Goal: Information Seeking & Learning: Learn about a topic

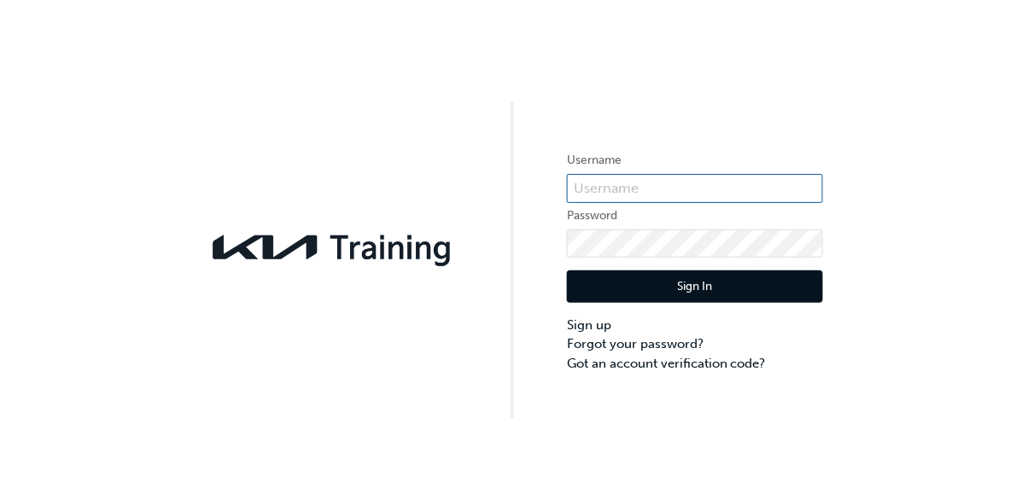
click at [662, 196] on input "text" at bounding box center [695, 188] width 256 height 29
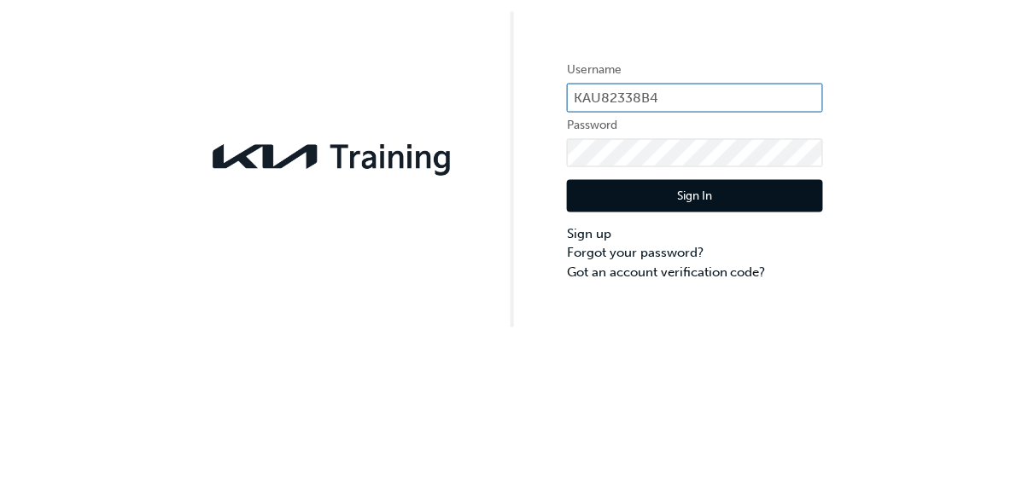
type input "KAU82338B4"
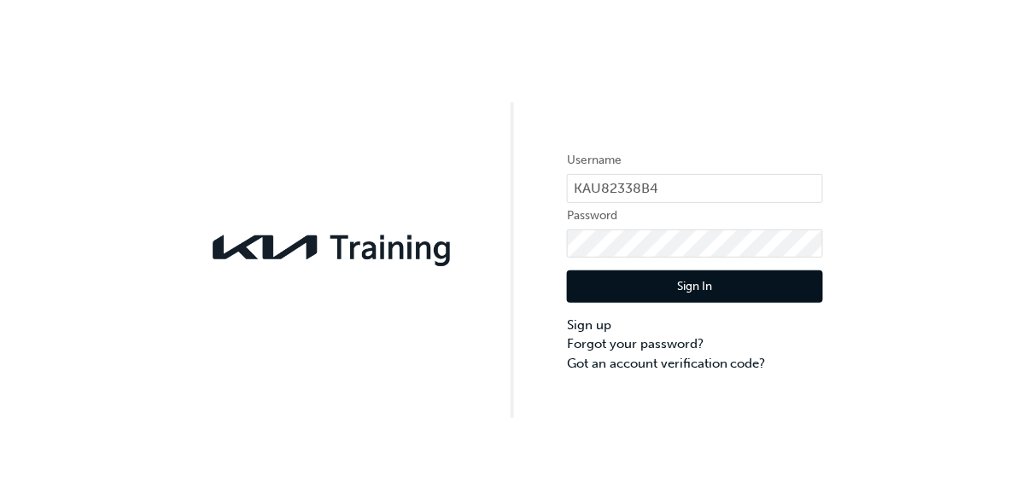
click at [740, 288] on button "Sign In" at bounding box center [695, 287] width 256 height 32
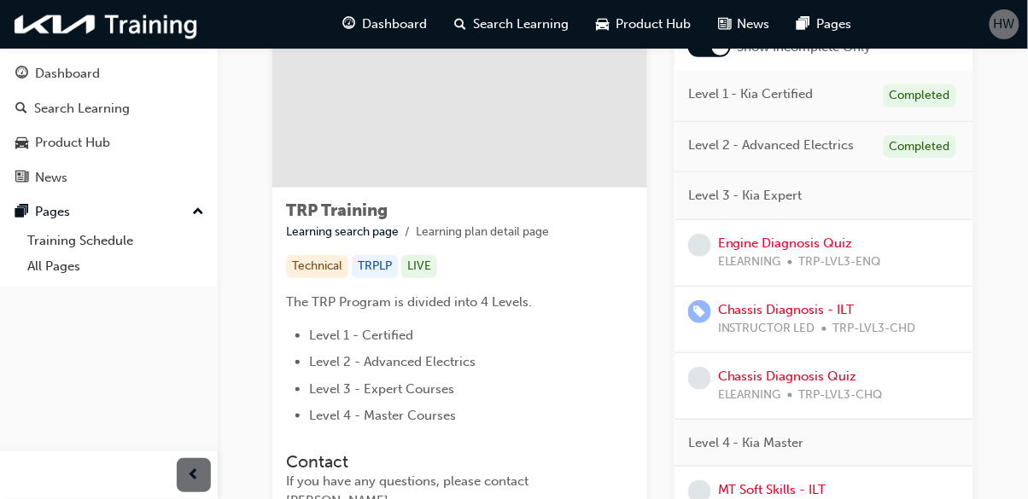
scroll to position [155, 0]
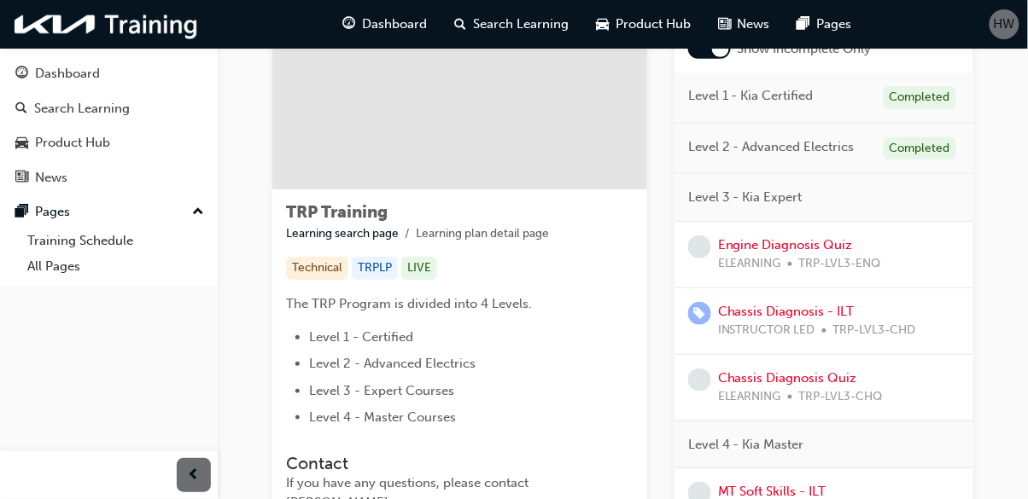
click at [874, 258] on span "TRP-LVL3-ENQ" at bounding box center [840, 264] width 82 height 20
click at [811, 243] on link "Engine Diagnosis Quiz" at bounding box center [785, 244] width 135 height 15
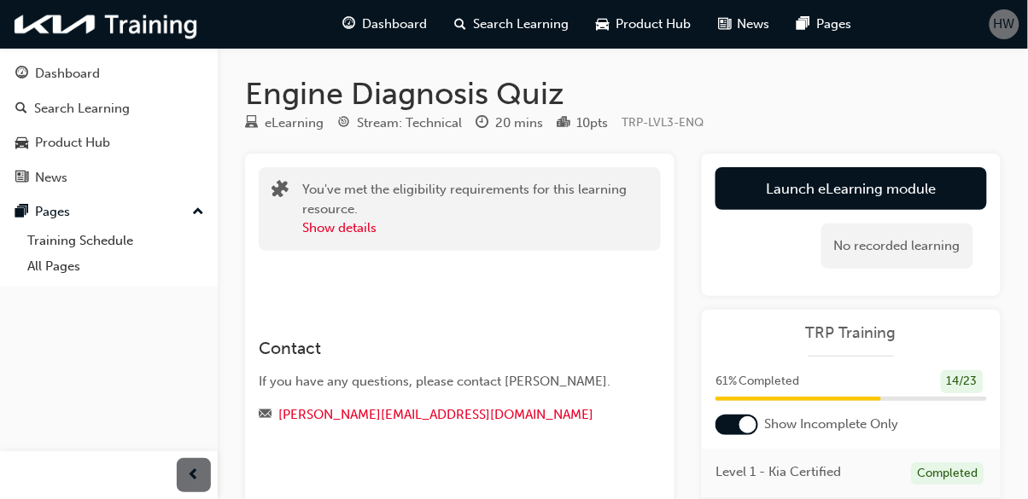
click at [945, 186] on link "Launch eLearning module" at bounding box center [850, 188] width 271 height 43
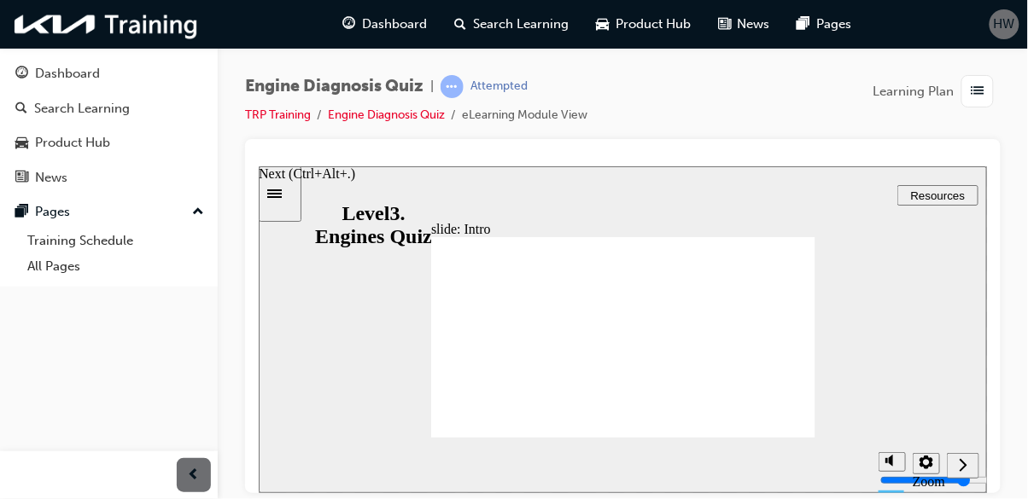
click at [961, 472] on icon "Next (Ctrl+Alt+Period)" at bounding box center [962, 464] width 9 height 15
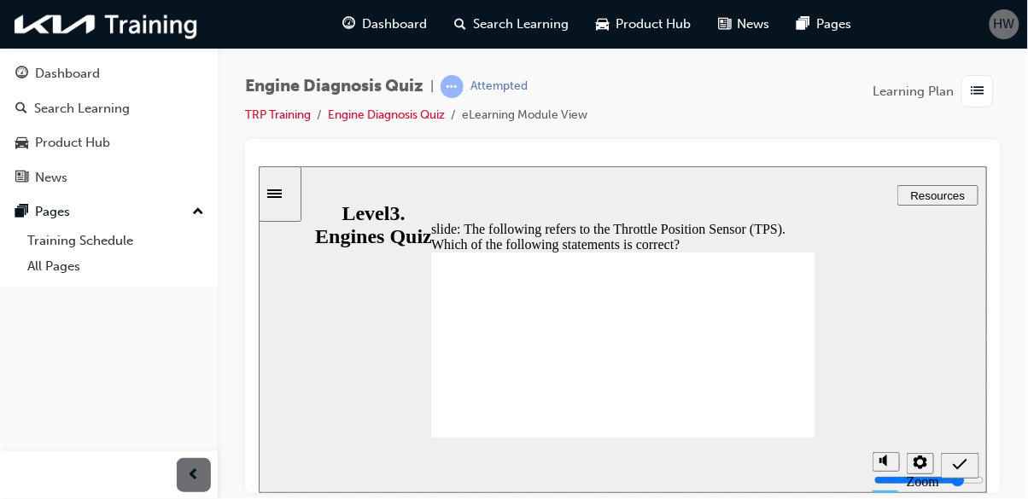
radio input "true"
click at [956, 466] on icon "Submit (Ctrl+Alt+S)" at bounding box center [959, 464] width 15 height 15
radio input "true"
click at [962, 463] on icon "Submit (Ctrl+Alt+S)" at bounding box center [959, 463] width 15 height 11
radio input "true"
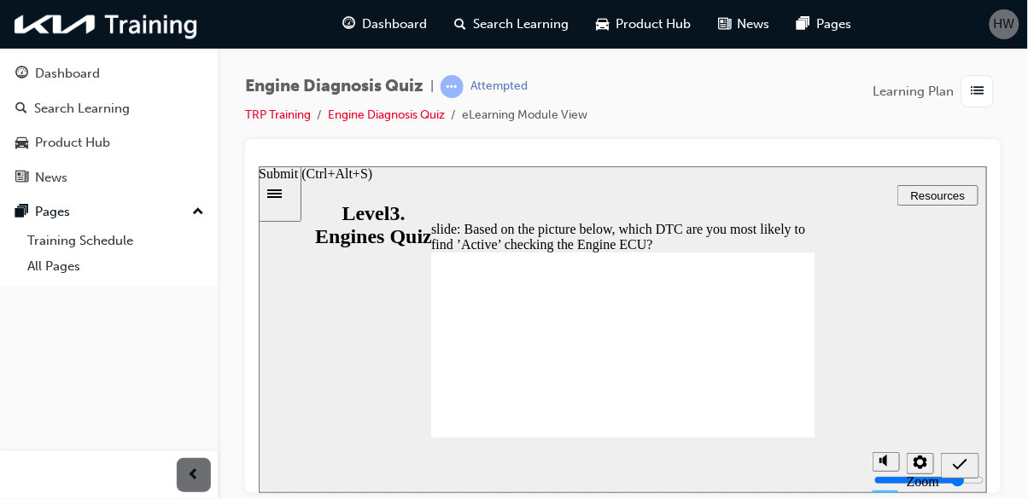
click at [962, 472] on span "Submit (Ctrl+Alt+S)" at bounding box center [959, 468] width 15 height 13
click at [961, 166] on div at bounding box center [622, 166] width 728 height 0
radio input "true"
click at [960, 459] on icon "Submit (Ctrl+Alt+S)" at bounding box center [959, 464] width 15 height 15
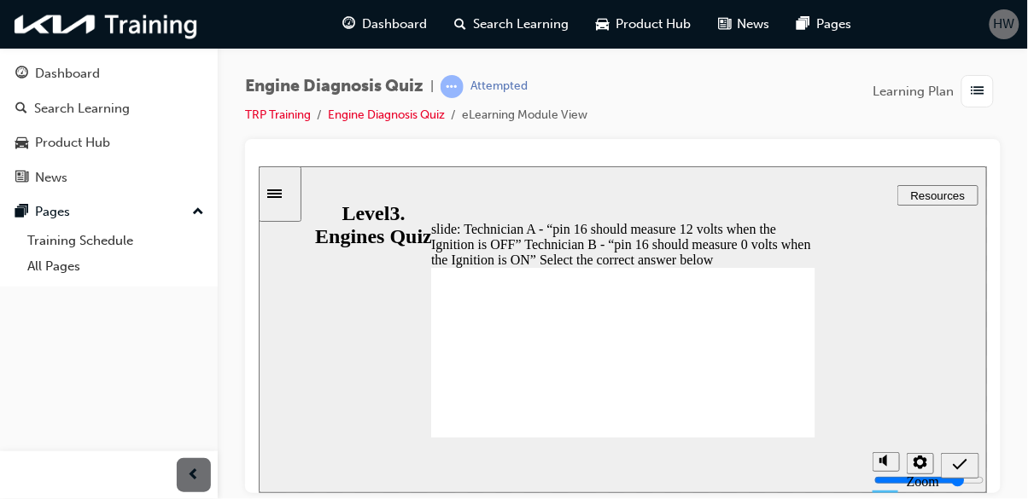
radio input "true"
click at [959, 464] on icon "Submit (Ctrl+Alt+S)" at bounding box center [959, 463] width 15 height 11
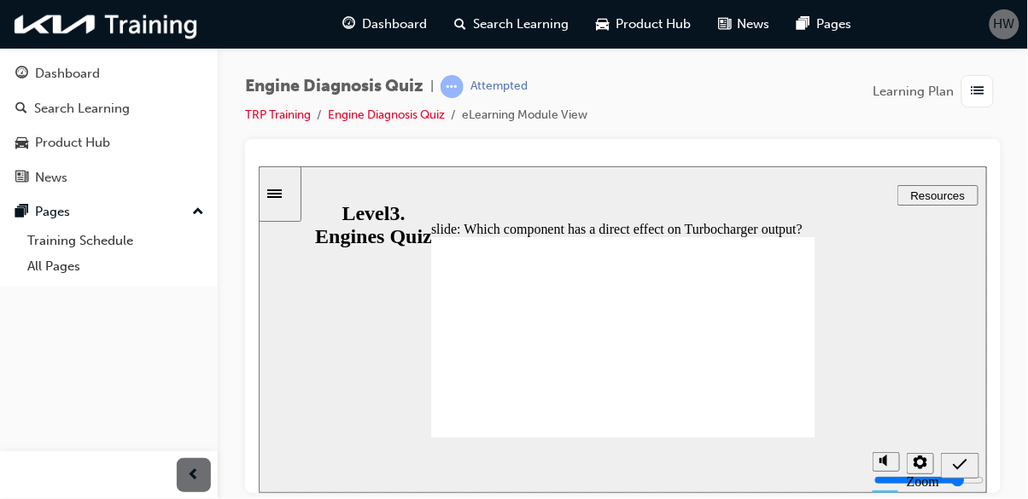
radio input "true"
click at [958, 464] on icon "Submit (Ctrl+Alt+S)" at bounding box center [959, 464] width 15 height 15
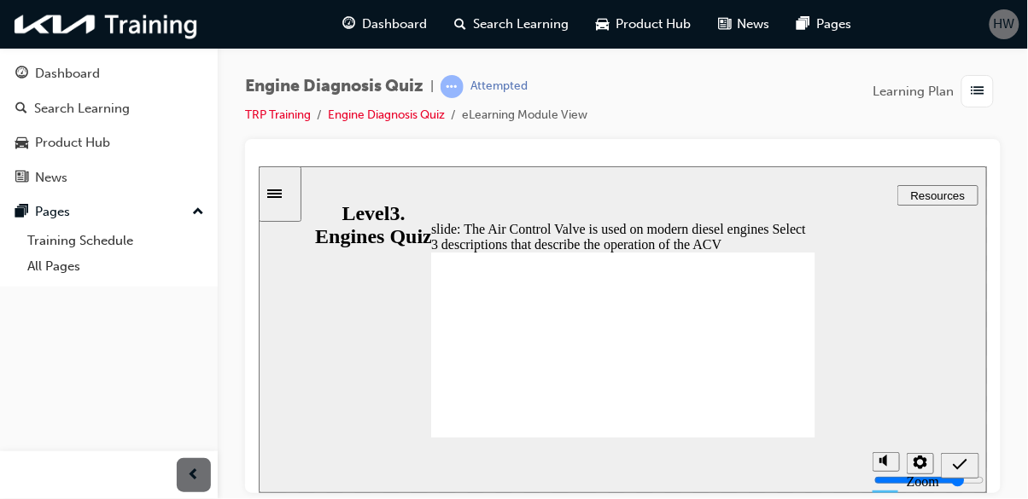
checkbox input "true"
click at [960, 464] on icon "Submit (Ctrl+Alt+S)" at bounding box center [959, 463] width 15 height 11
click at [958, 467] on icon "Submit (Ctrl+Alt+S)" at bounding box center [959, 463] width 15 height 11
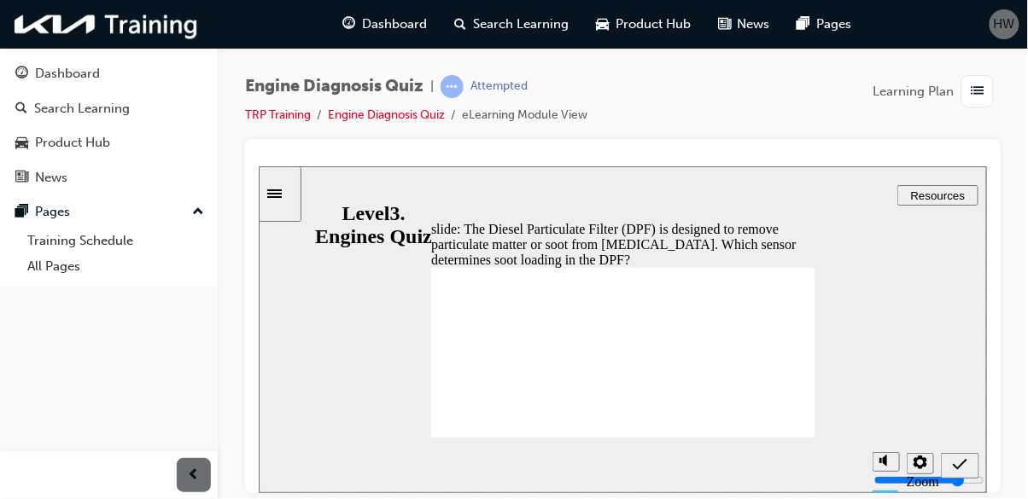
radio input "true"
click at [957, 457] on icon "Submit (Ctrl+Alt+S)" at bounding box center [959, 464] width 15 height 15
radio input "true"
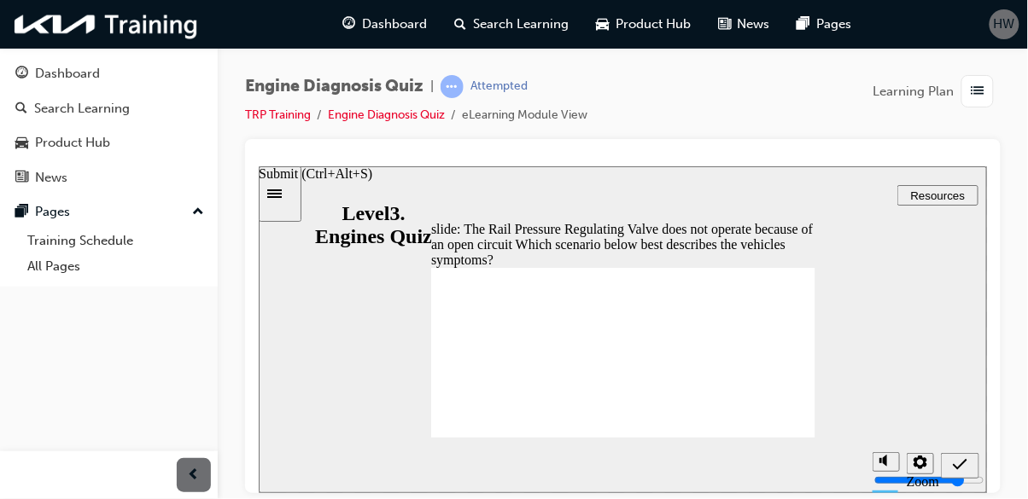
click at [958, 464] on icon "Submit (Ctrl+Alt+S)" at bounding box center [959, 464] width 15 height 15
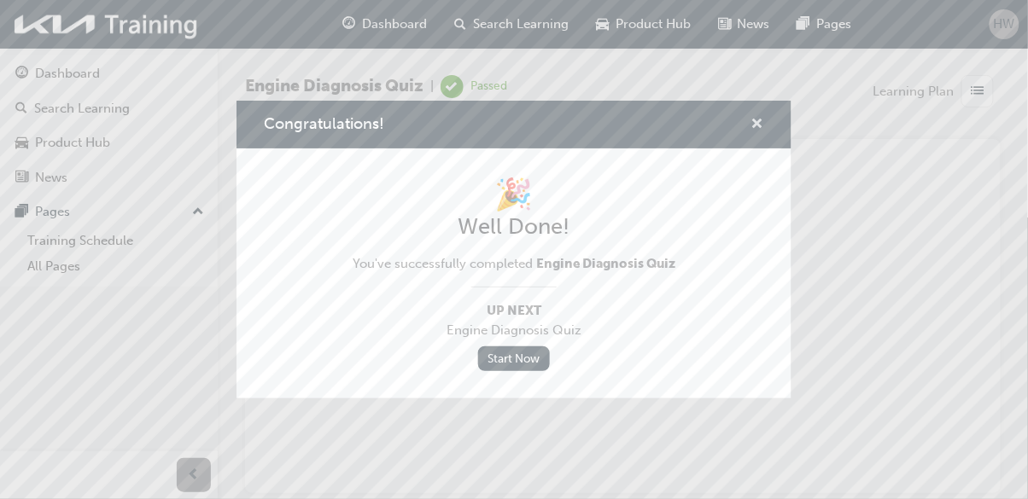
click at [762, 125] on span "cross-icon" at bounding box center [757, 125] width 13 height 15
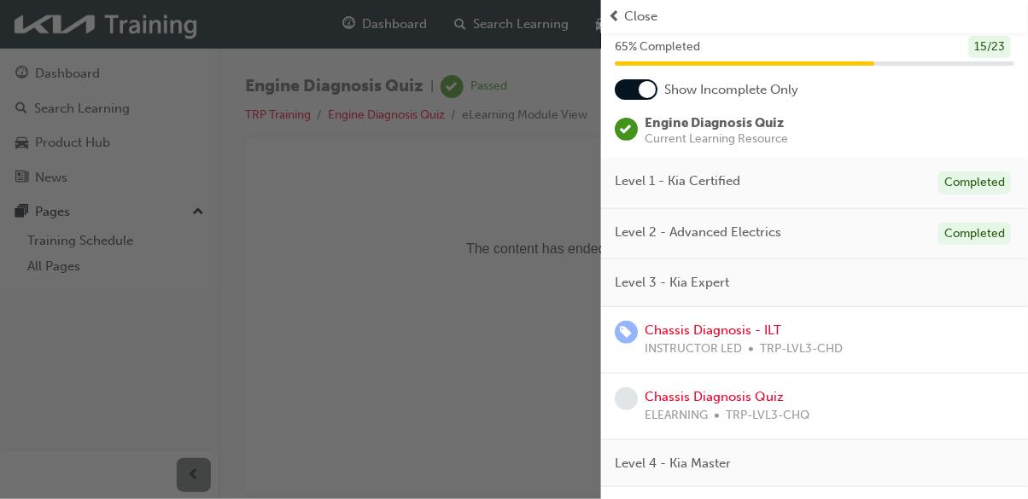
scroll to position [61, 0]
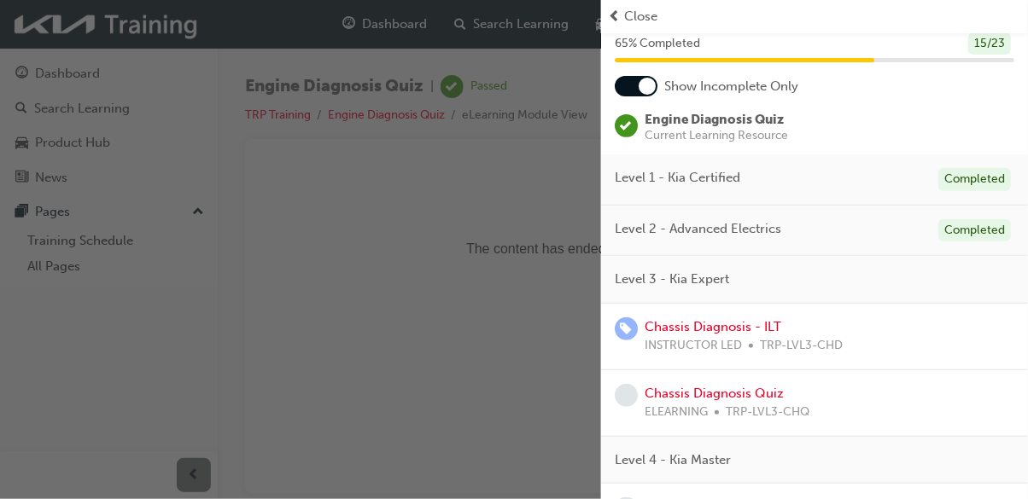
click at [632, 21] on span "Close" at bounding box center [640, 17] width 33 height 20
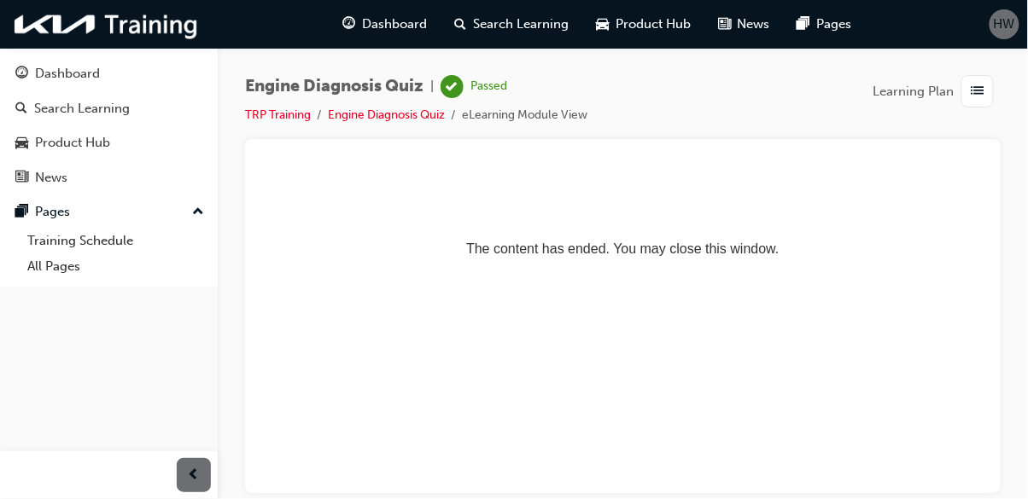
click at [994, 36] on button "HW" at bounding box center [1004, 24] width 30 height 30
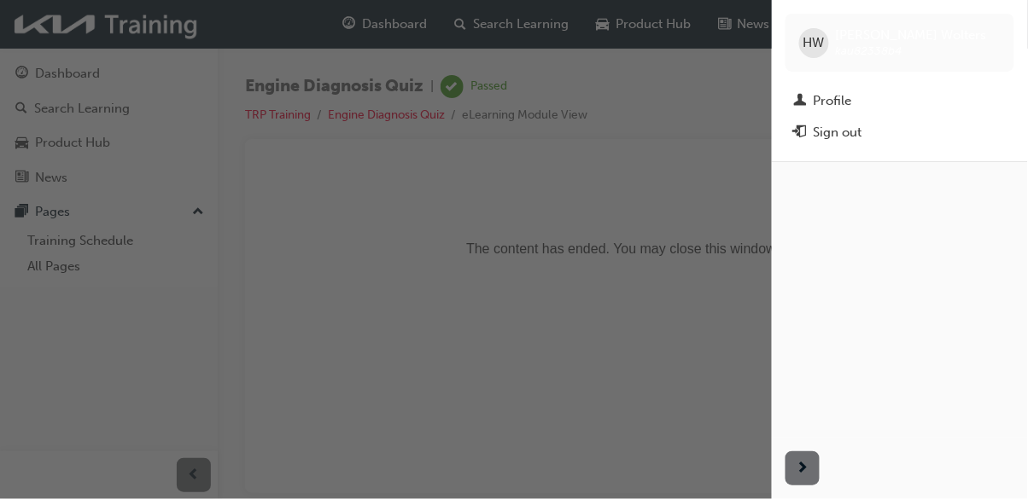
click at [856, 144] on button "Sign out" at bounding box center [899, 133] width 229 height 32
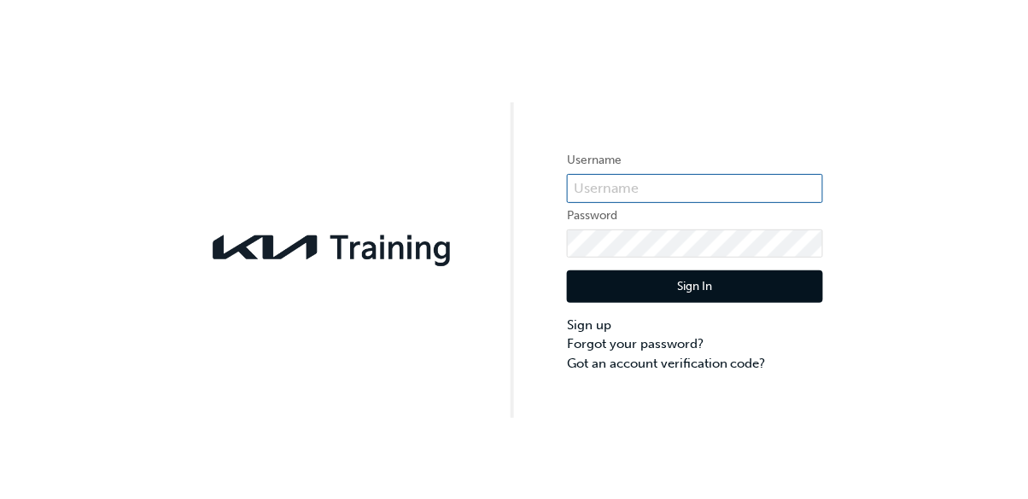
type input "-"
click at [374, 380] on div "Username Password Sign In Sign up Forgot your password? Got an account verifica…" at bounding box center [514, 209] width 1028 height 418
